Goal: Task Accomplishment & Management: Complete application form

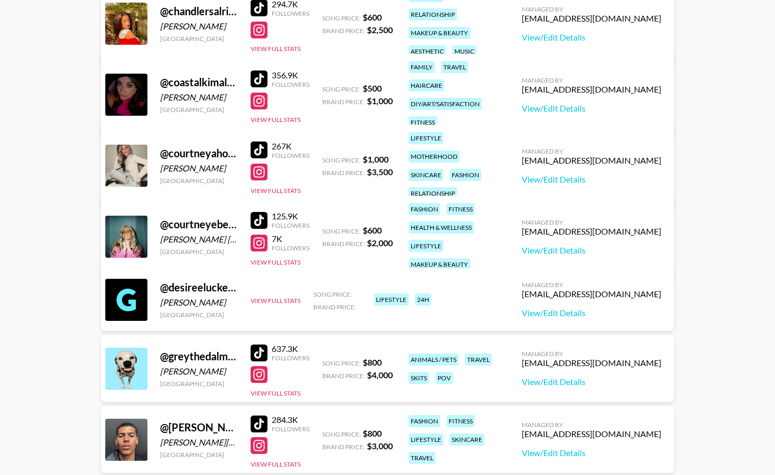
scroll to position [423, 0]
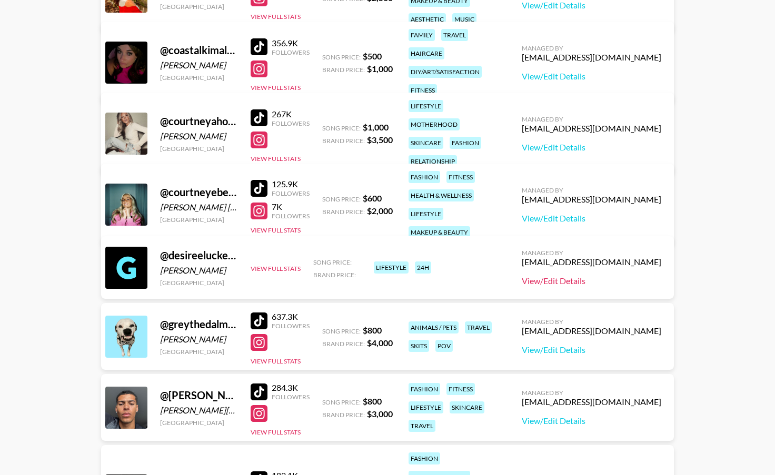
click at [599, 283] on link "View/Edit Details" at bounding box center [590, 281] width 139 height 11
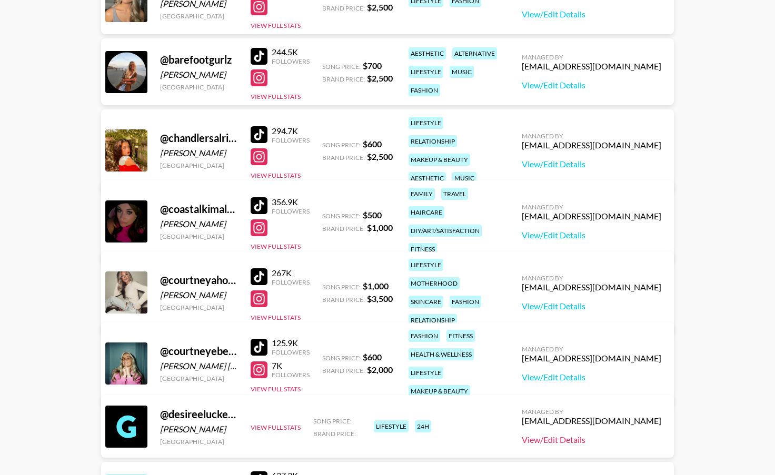
scroll to position [0, 0]
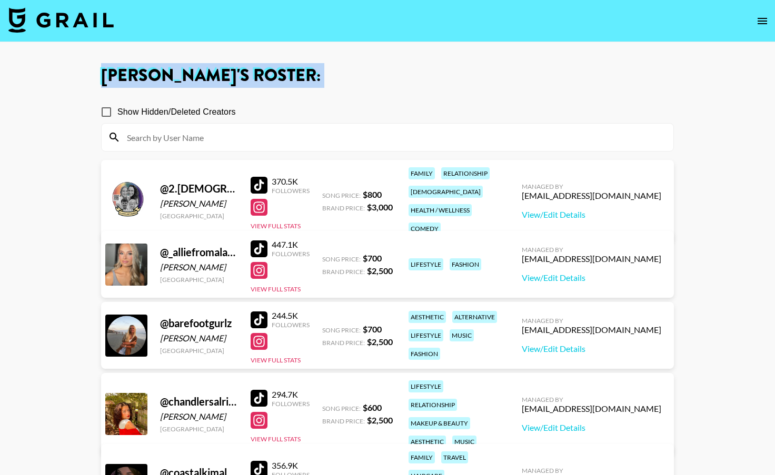
click at [78, 14] on img at bounding box center [60, 19] width 105 height 25
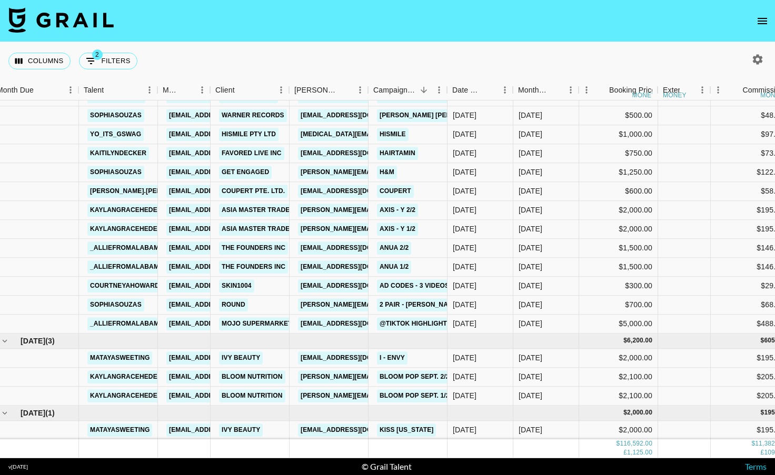
scroll to position [1483, 7]
click at [257, 307] on div "Round" at bounding box center [251, 305] width 79 height 19
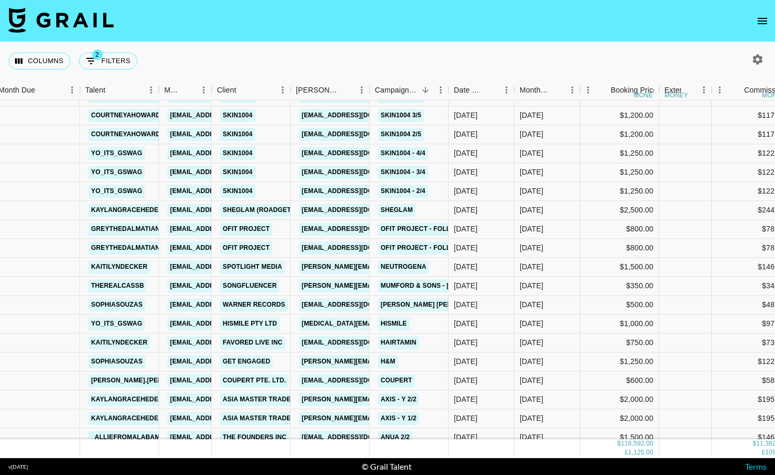
scroll to position [1304, 7]
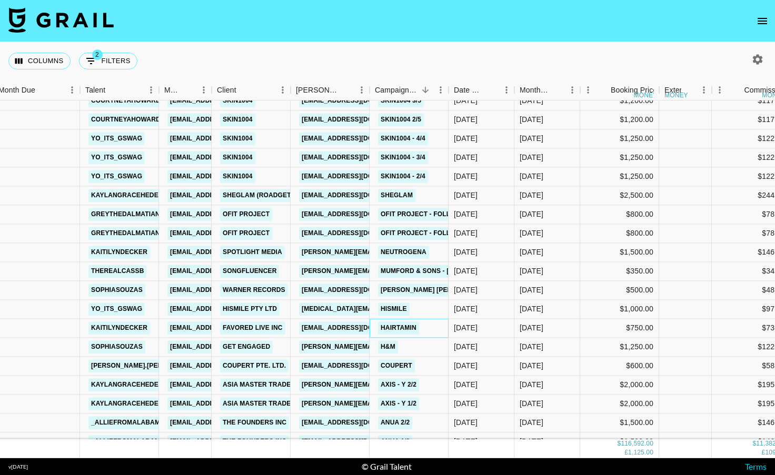
click at [428, 330] on div "HAIRtamin" at bounding box center [408, 328] width 79 height 19
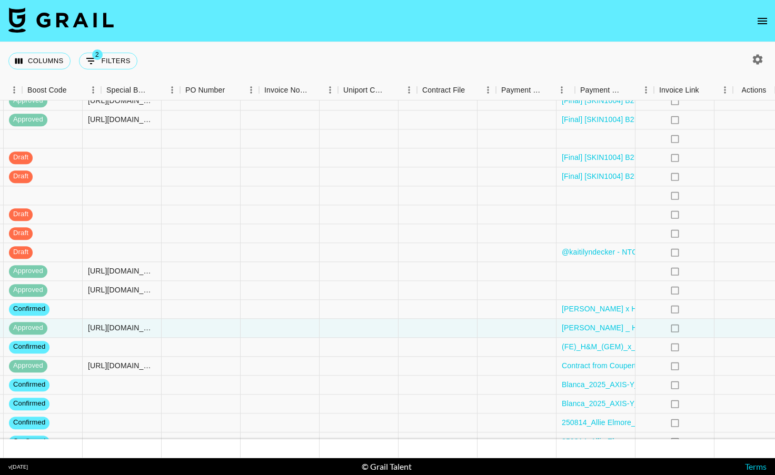
scroll to position [1304, 933]
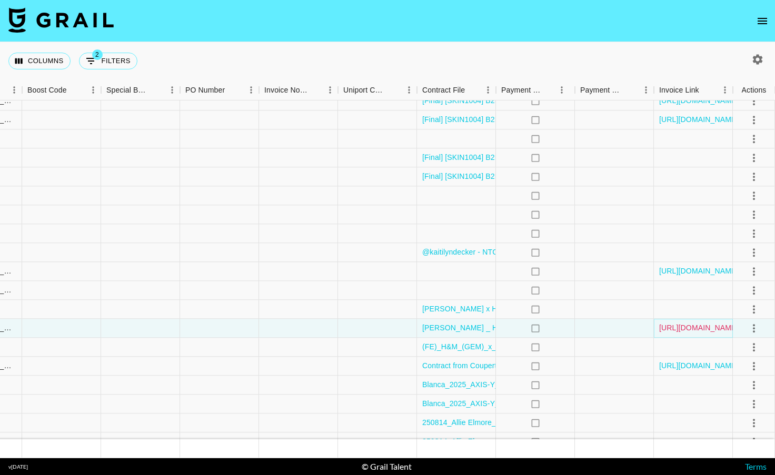
click at [690, 324] on link "[URL][DOMAIN_NAME]" at bounding box center [698, 328] width 79 height 11
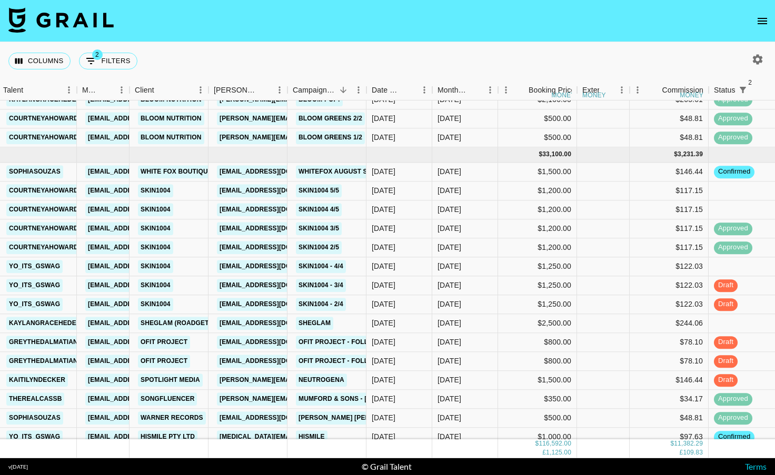
scroll to position [1175, 89]
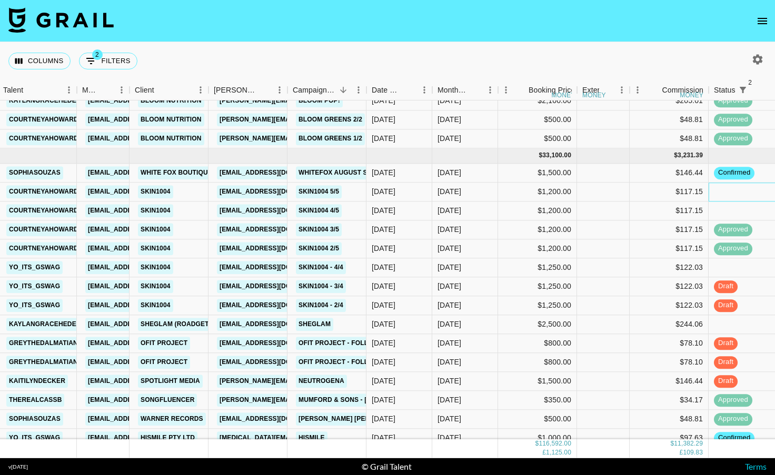
click at [716, 198] on div at bounding box center [747, 192] width 79 height 19
click at [719, 187] on div at bounding box center [747, 192] width 79 height 19
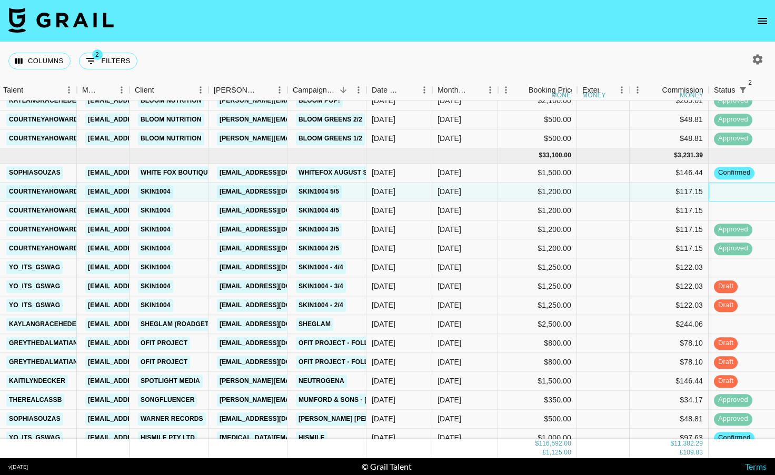
scroll to position [1162, 89]
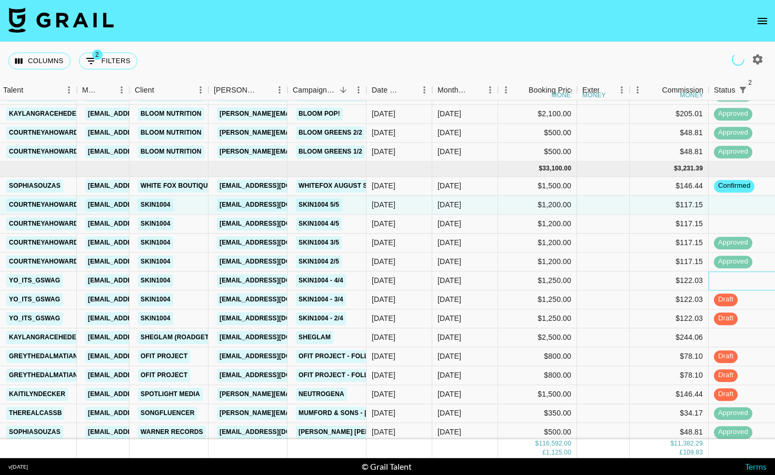
click at [722, 279] on div at bounding box center [747, 280] width 79 height 19
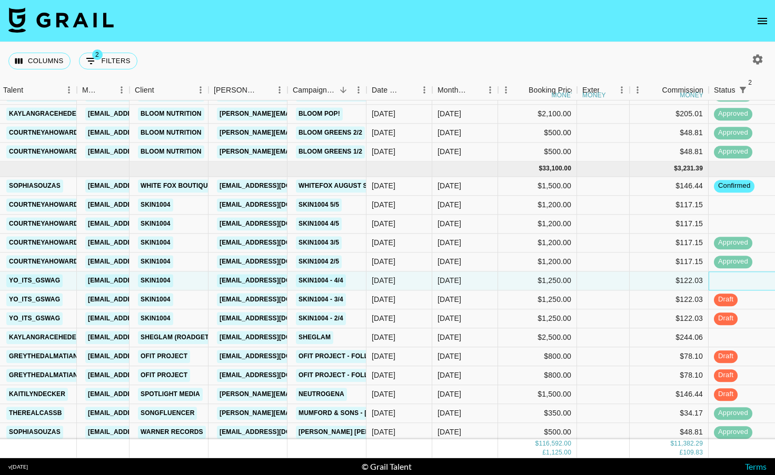
scroll to position [1198, 89]
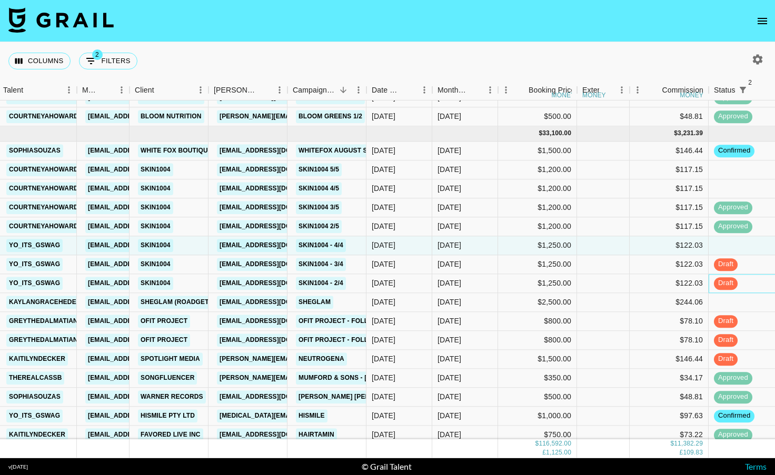
click at [754, 283] on div "draft" at bounding box center [747, 283] width 79 height 19
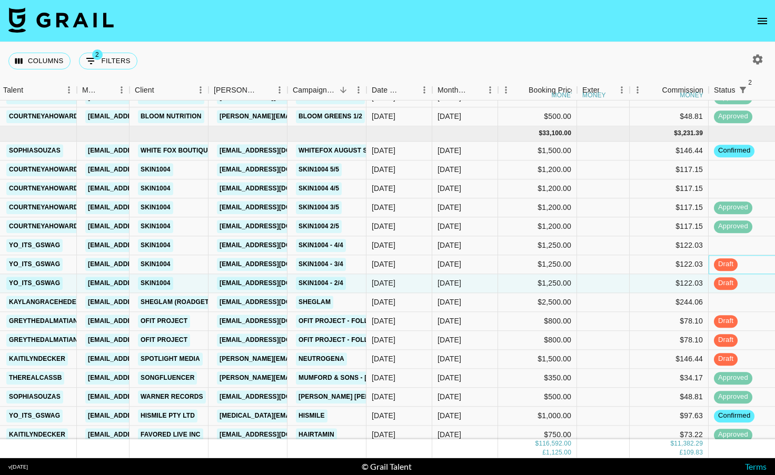
click at [754, 266] on div "draft" at bounding box center [747, 264] width 79 height 19
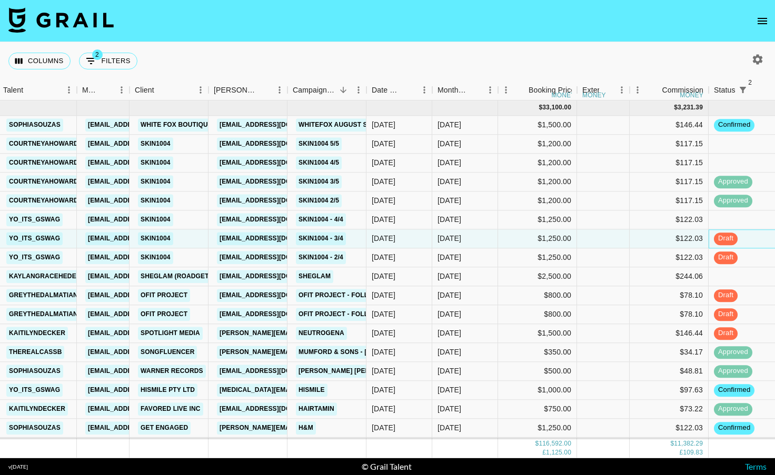
scroll to position [1229, 89]
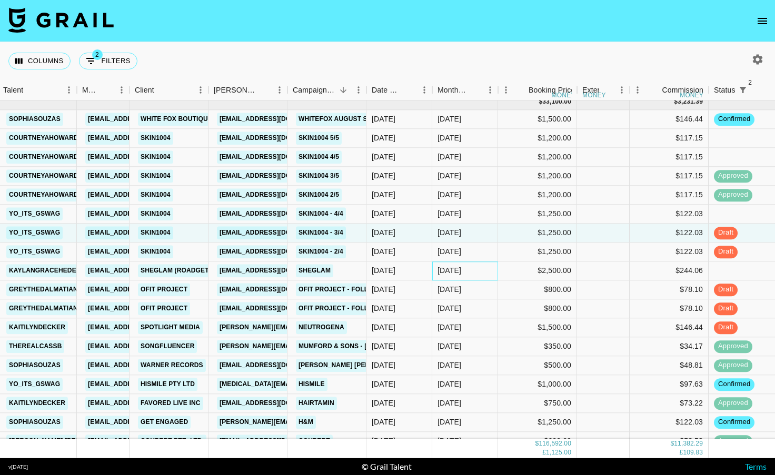
click at [437, 275] on div "[DATE]" at bounding box center [449, 271] width 24 height 11
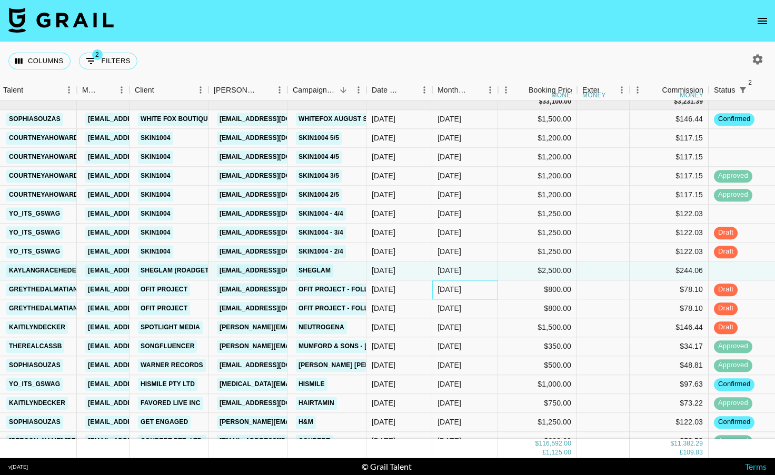
click at [439, 290] on div "[DATE]" at bounding box center [449, 290] width 24 height 11
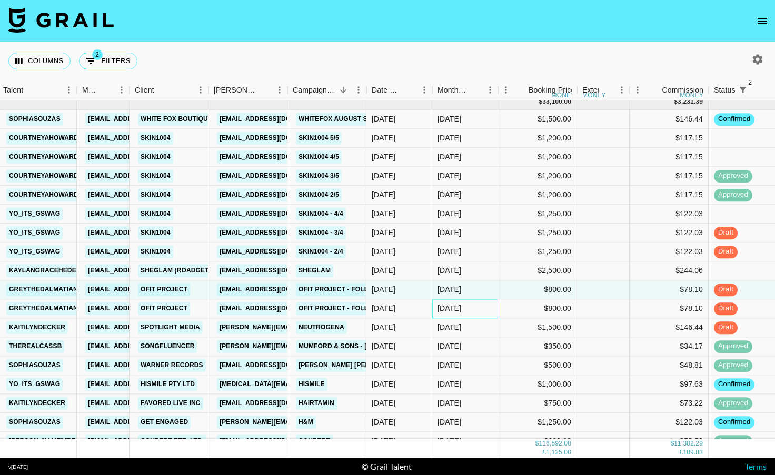
click at [436, 306] on div "[DATE]" at bounding box center [465, 308] width 66 height 19
click at [421, 306] on div "[DATE]" at bounding box center [399, 308] width 66 height 19
click at [417, 327] on div "[DATE]" at bounding box center [399, 327] width 66 height 19
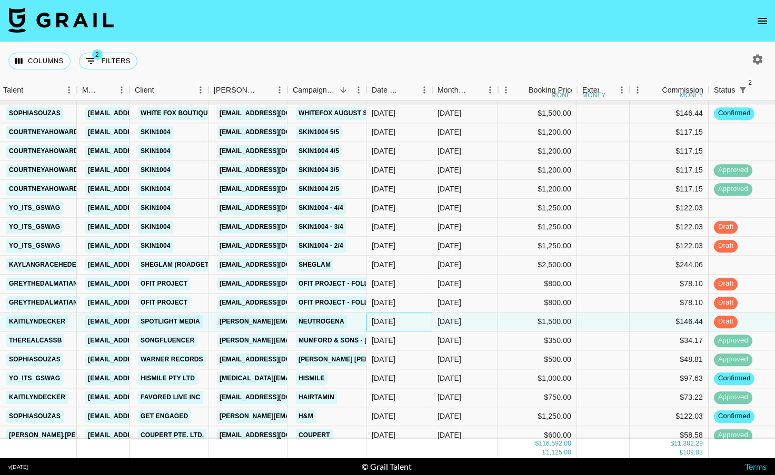
scroll to position [1270, 89]
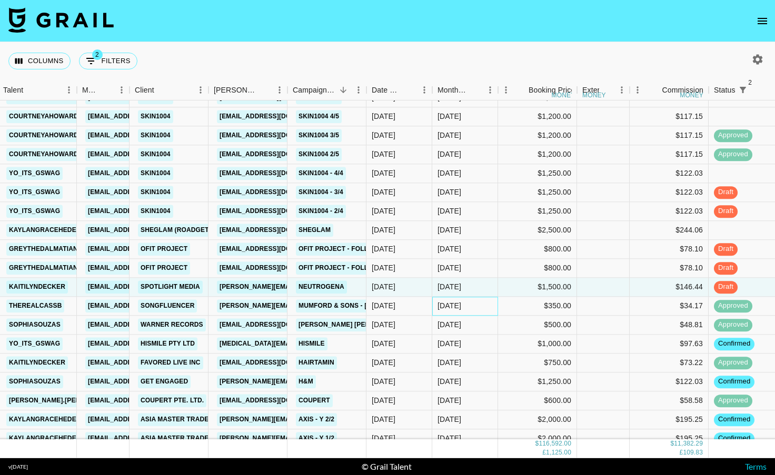
click at [469, 308] on div "[DATE]" at bounding box center [465, 306] width 66 height 19
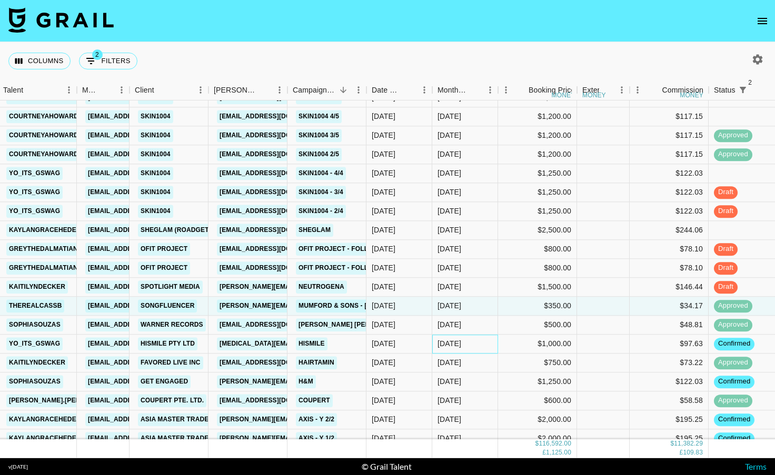
click at [472, 351] on div "[DATE]" at bounding box center [465, 344] width 66 height 19
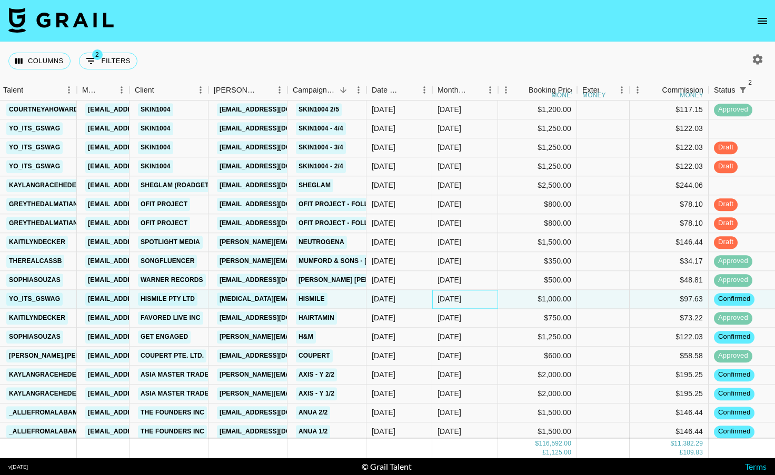
scroll to position [1317, 89]
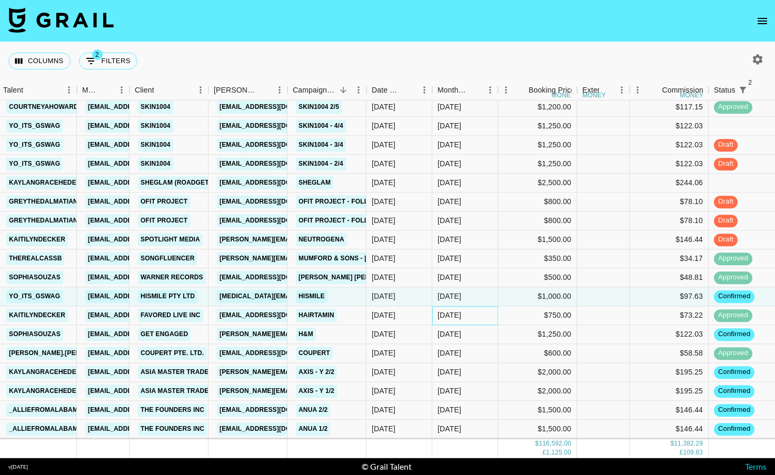
click at [482, 318] on div "[DATE]" at bounding box center [465, 315] width 66 height 19
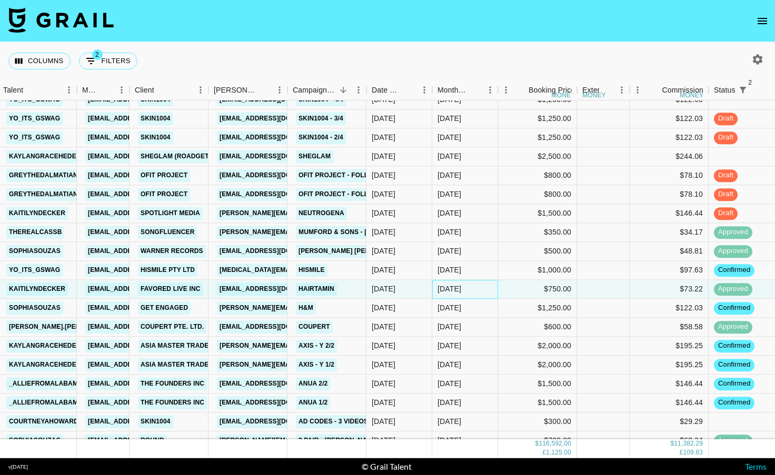
scroll to position [1346, 89]
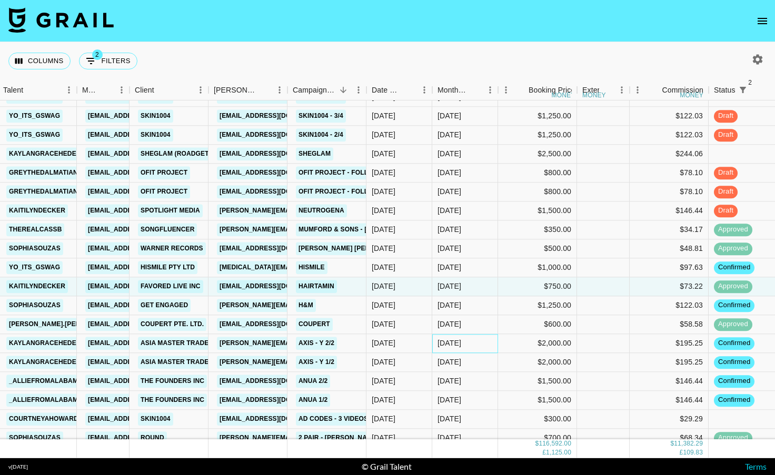
click at [492, 341] on div "[DATE]" at bounding box center [465, 343] width 66 height 19
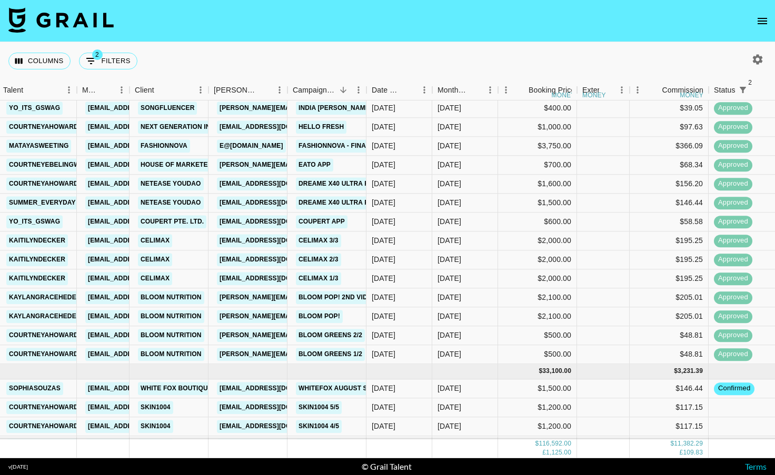
scroll to position [955, 89]
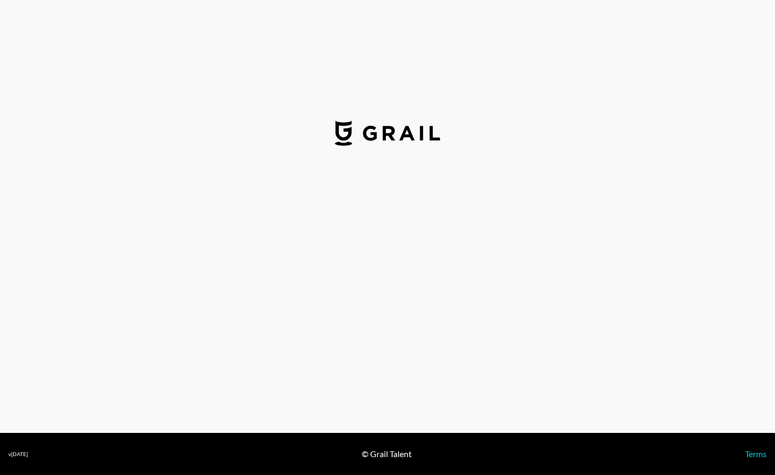
select select "USD"
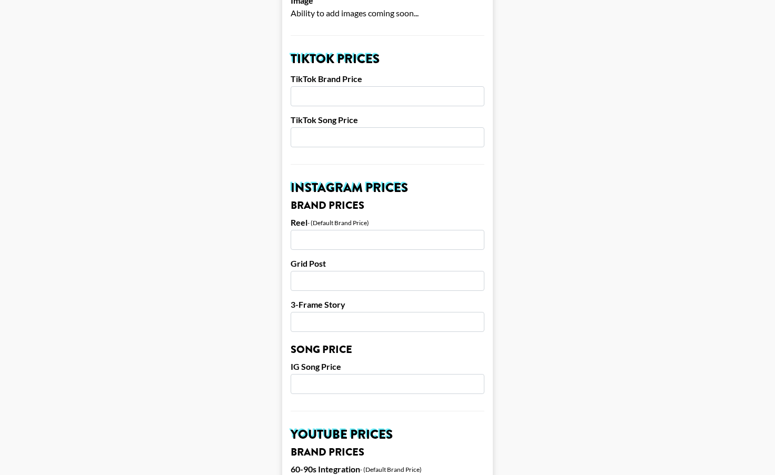
scroll to position [343, 0]
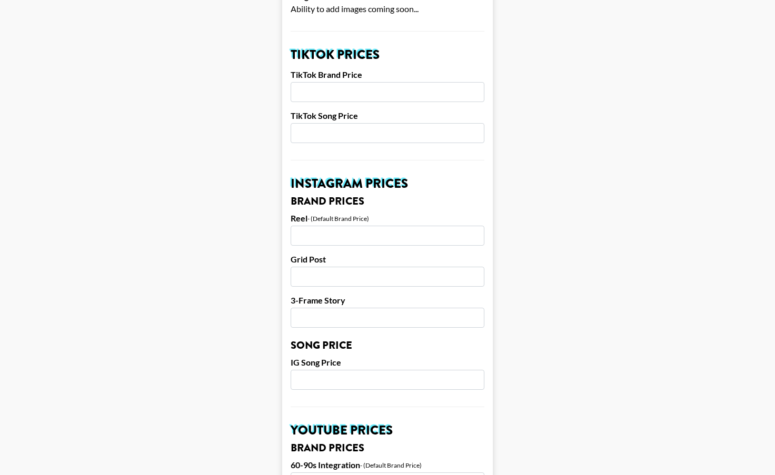
click at [381, 99] on input "number" at bounding box center [387, 92] width 194 height 20
type input "15"
type input "1500"
click at [391, 134] on input "number" at bounding box center [387, 133] width 194 height 20
drag, startPoint x: 359, startPoint y: 140, endPoint x: 295, endPoint y: 129, distance: 65.0
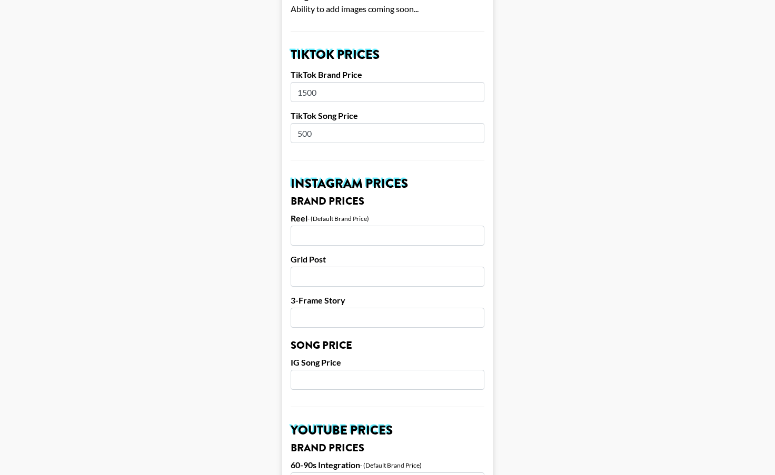
click at [295, 129] on input "500" at bounding box center [387, 133] width 194 height 20
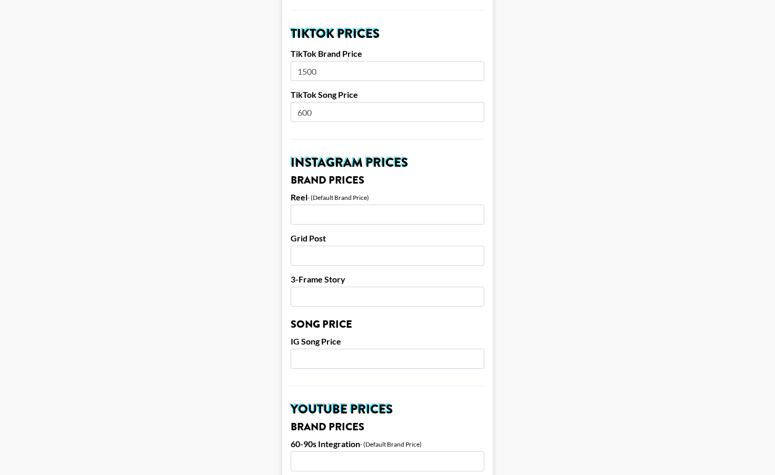
scroll to position [365, 0]
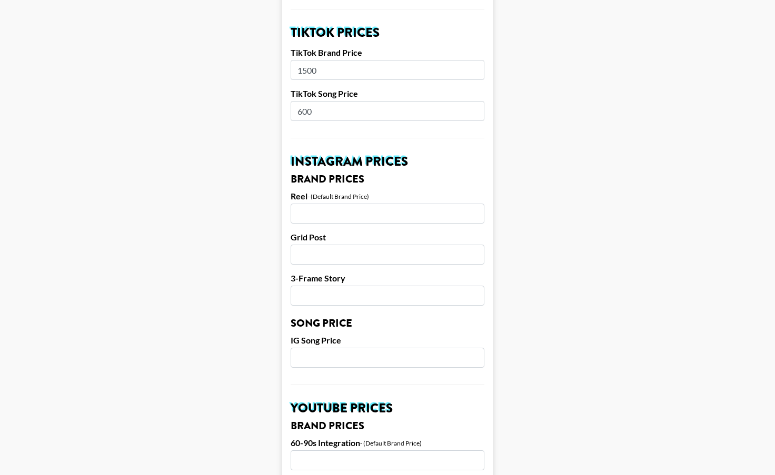
type input "600"
click at [302, 218] on input "number" at bounding box center [387, 214] width 194 height 20
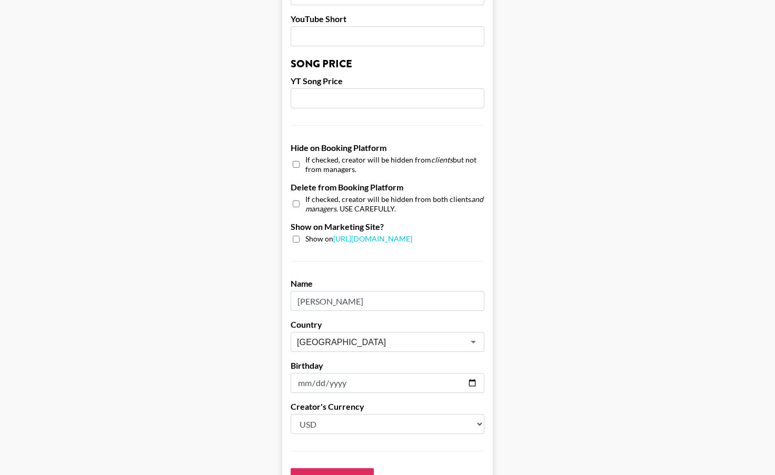
scroll to position [952, 0]
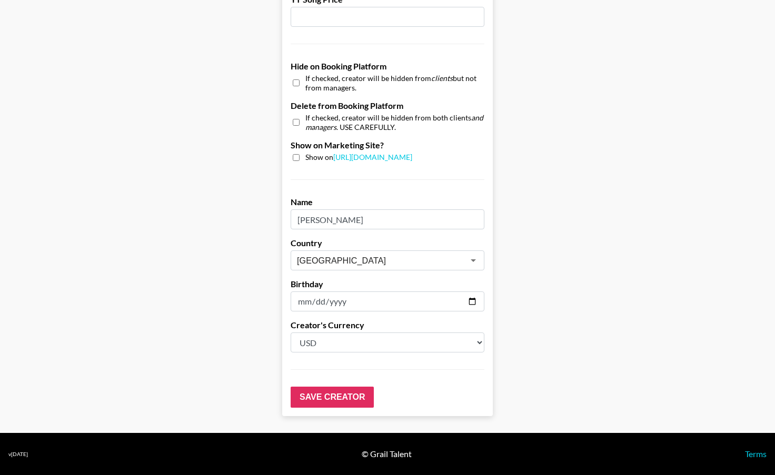
click at [321, 217] on input "[PERSON_NAME]" at bounding box center [387, 219] width 194 height 20
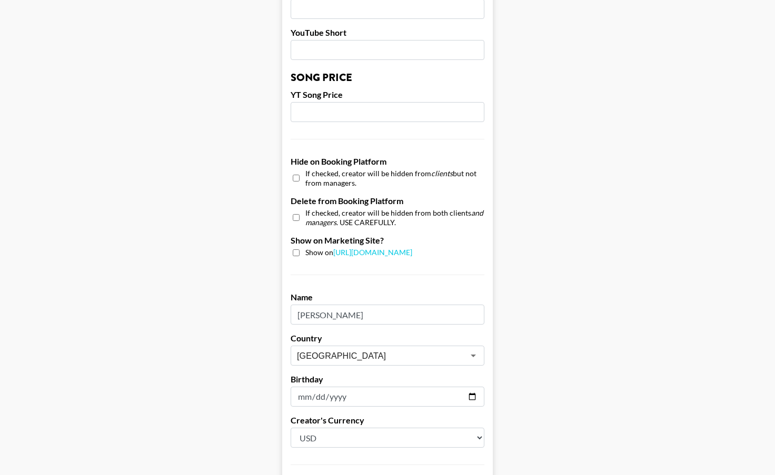
scroll to position [859, 0]
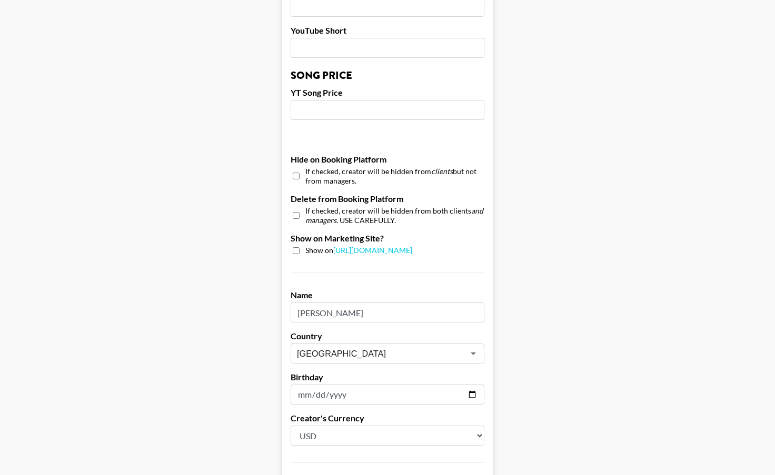
type input "Desiree"
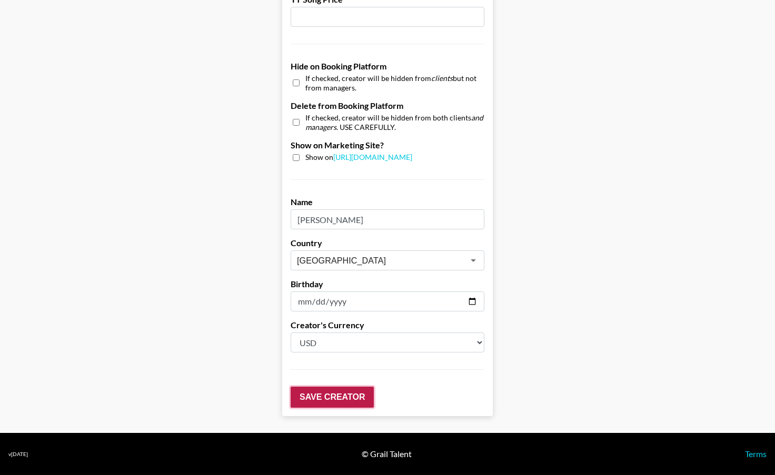
click at [325, 394] on input "Save Creator" at bounding box center [331, 397] width 83 height 21
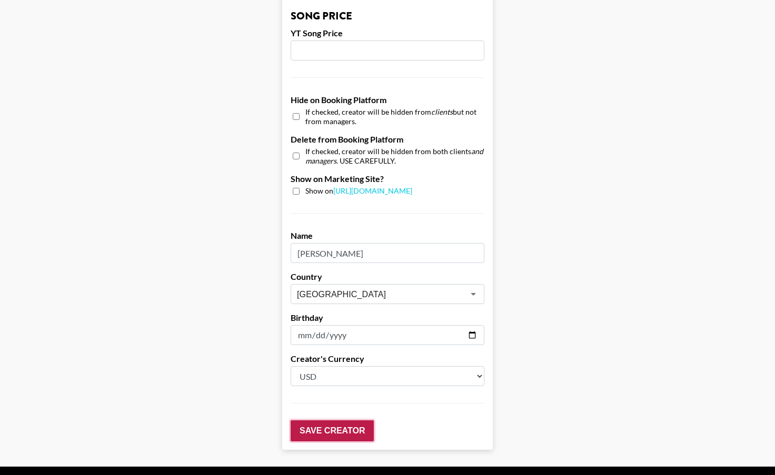
scroll to position [986, 0]
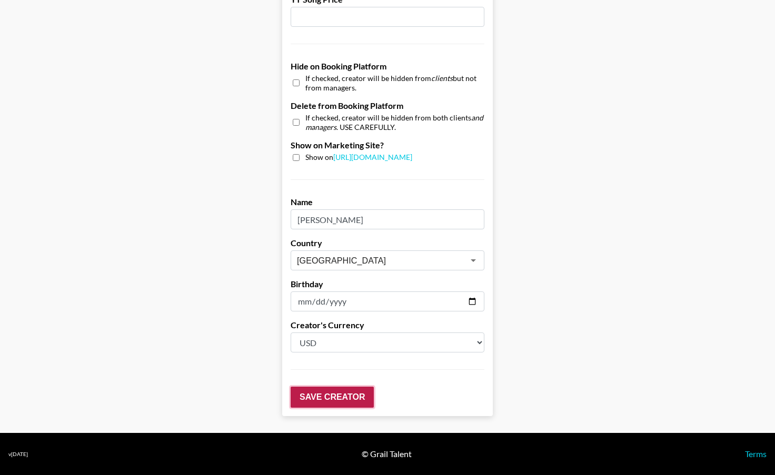
click at [325, 394] on input "Save Creator" at bounding box center [331, 397] width 83 height 21
